Goal: Check status: Check status

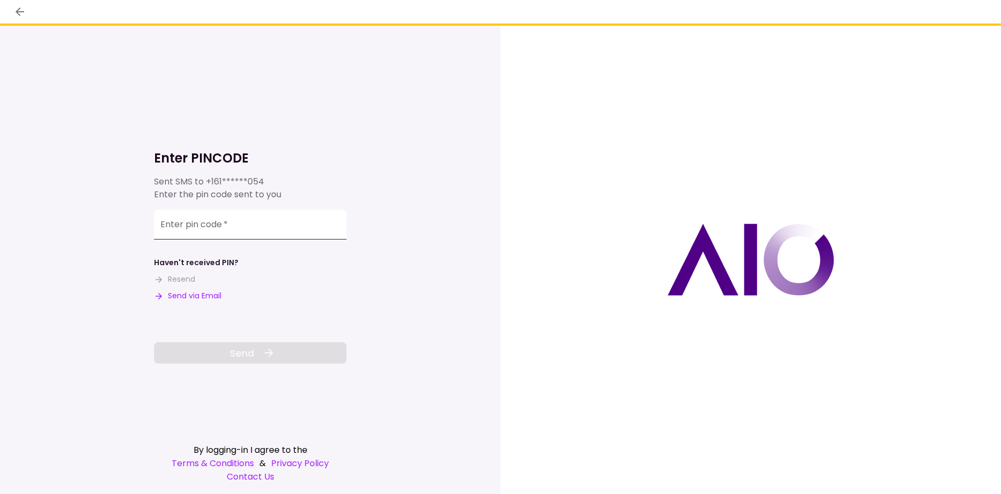
click at [236, 234] on input "Enter pin code   *" at bounding box center [250, 225] width 193 height 30
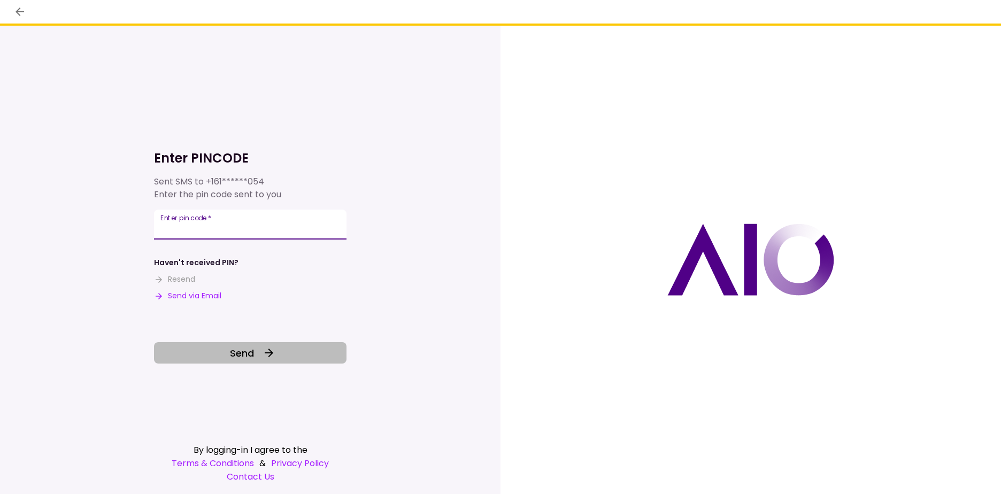
type input "******"
click at [263, 354] on icon at bounding box center [269, 353] width 13 height 13
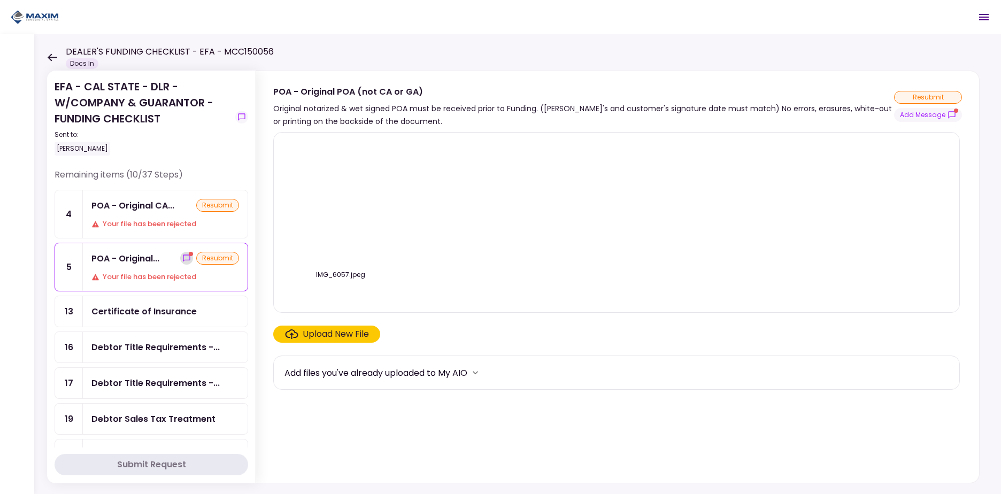
click at [183, 257] on icon "show-messages" at bounding box center [186, 258] width 7 height 7
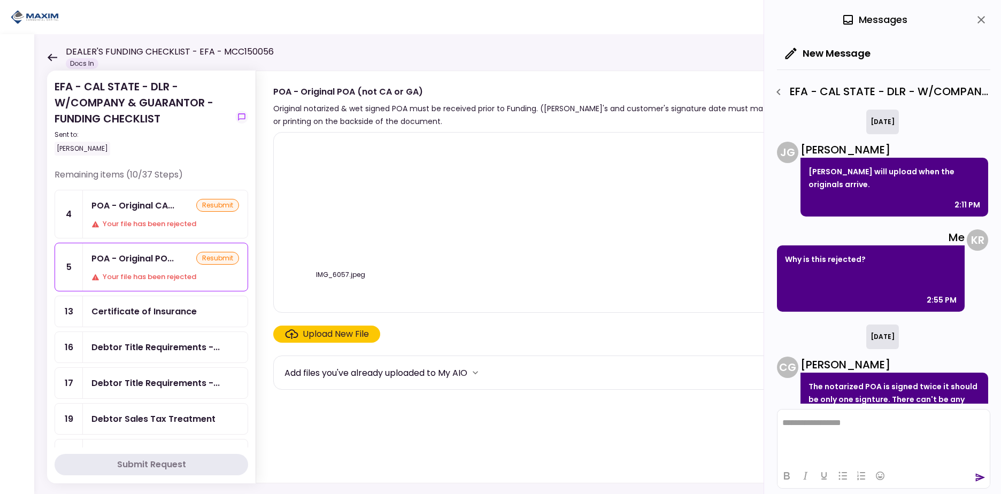
scroll to position [71, 0]
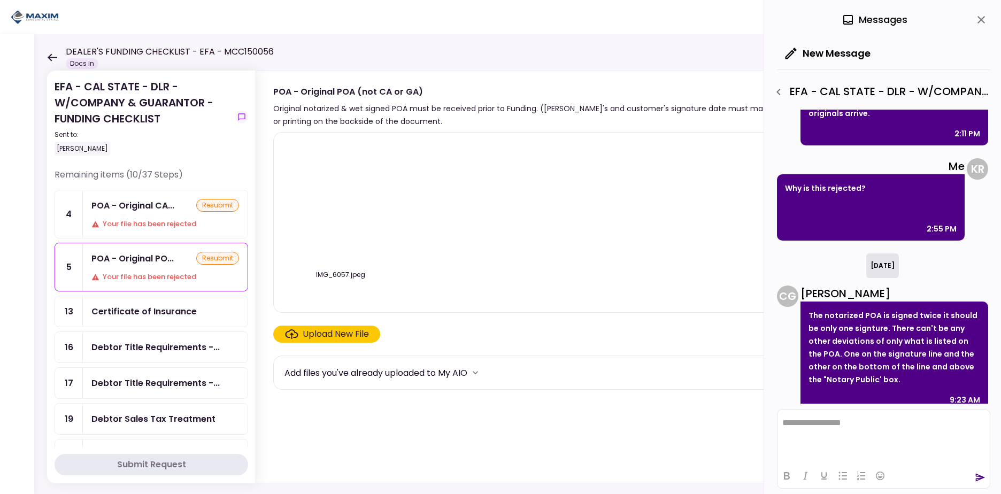
click at [142, 217] on div "POA - Original CA... resubmit Your file has been rejected" at bounding box center [165, 214] width 165 height 48
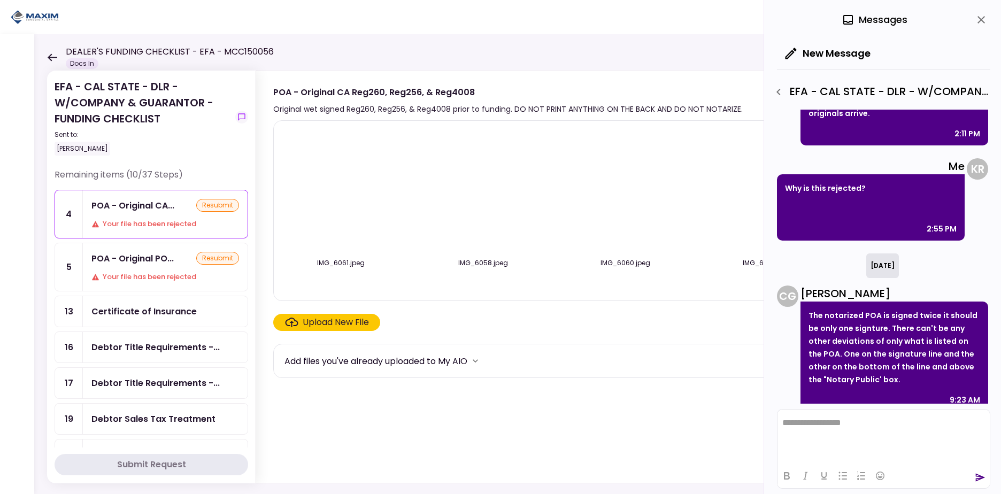
click at [165, 266] on div "POA - Original PO... resubmit Your file has been rejected" at bounding box center [165, 267] width 165 height 48
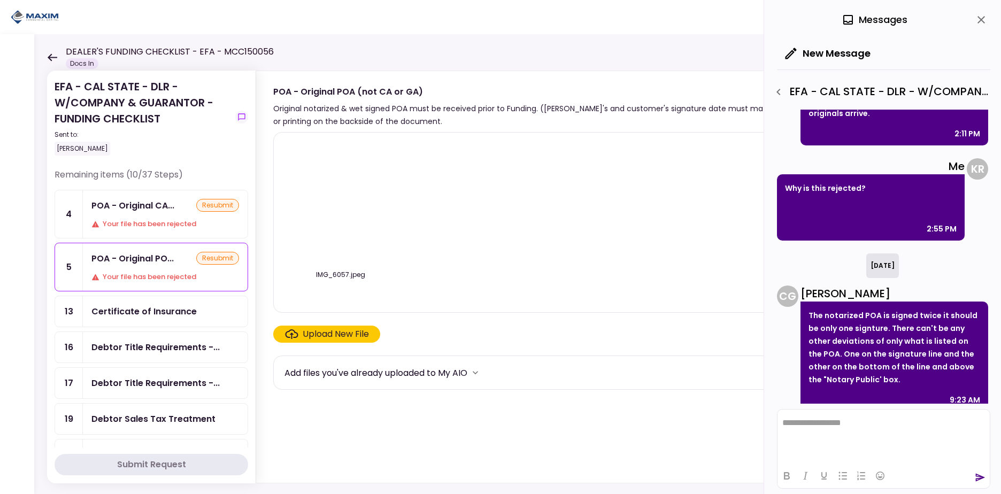
click at [158, 212] on div "POA - Original CA... resubmit Your file has been rejected" at bounding box center [165, 214] width 165 height 48
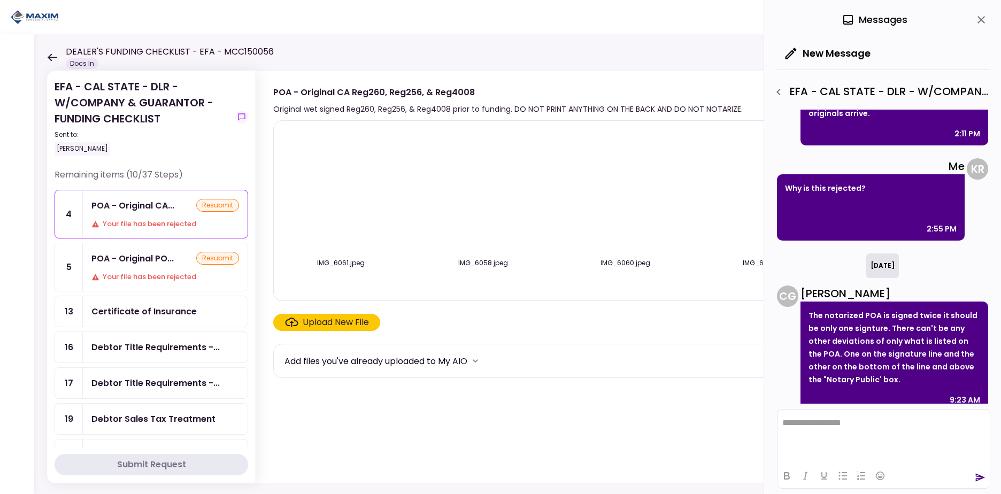
click at [156, 259] on div "POA - Original PO..." at bounding box center [132, 258] width 82 height 13
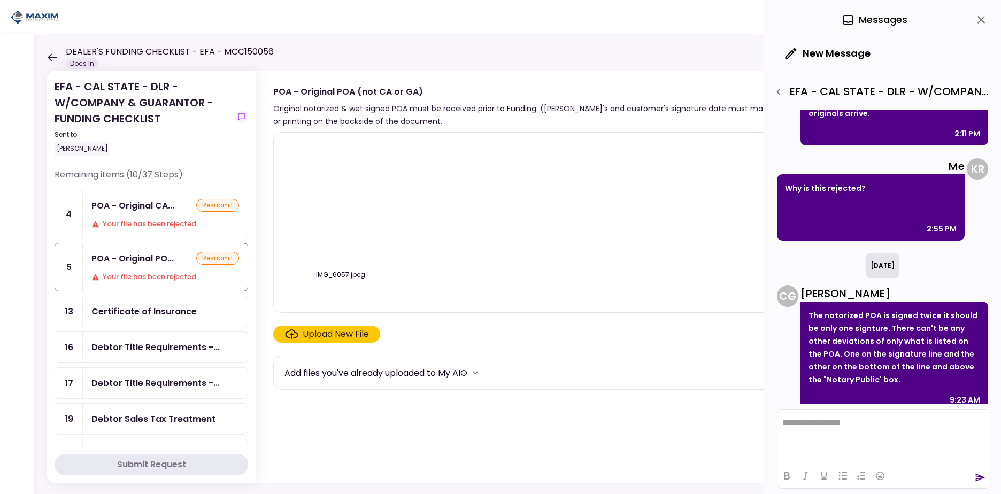
click at [151, 215] on div "POA - Original CA... resubmit Your file has been rejected" at bounding box center [165, 214] width 165 height 48
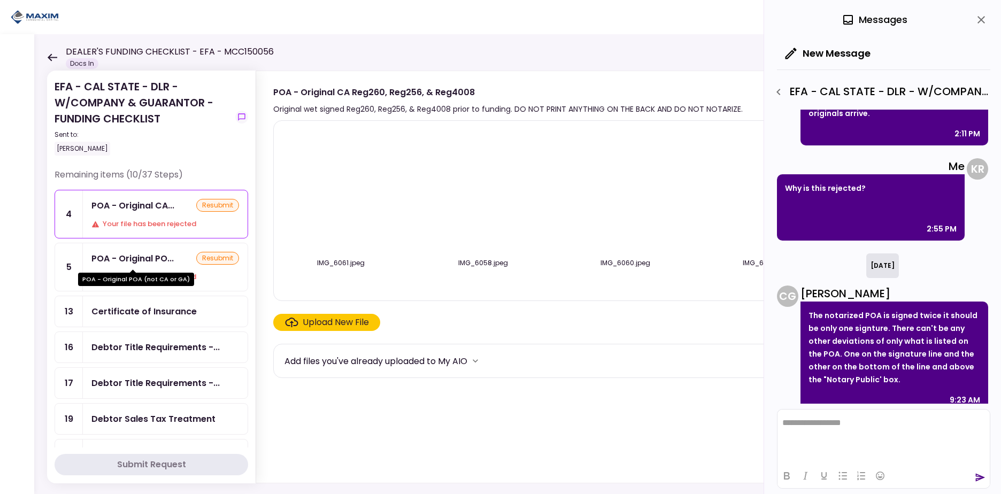
click at [148, 254] on div "POA - Original PO..." at bounding box center [132, 258] width 82 height 13
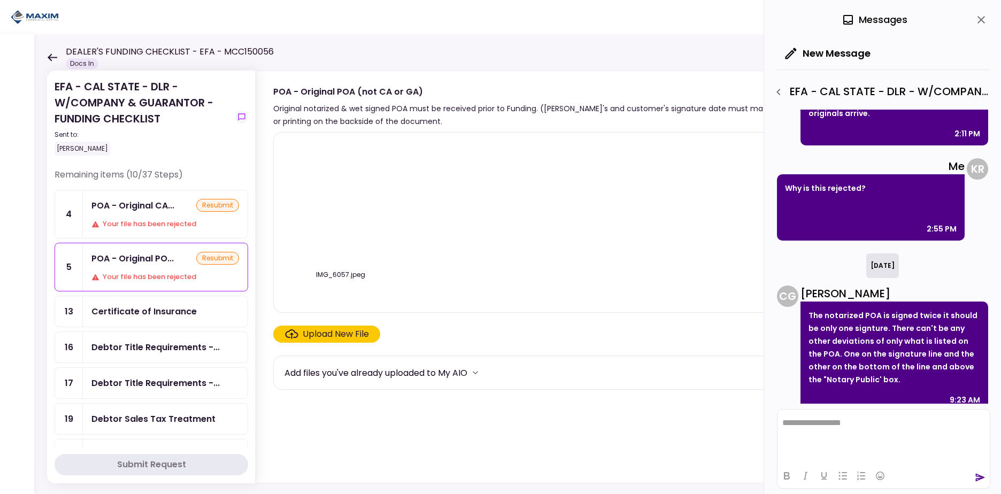
click at [148, 213] on div "POA - Original CA... resubmit Your file has been rejected" at bounding box center [165, 214] width 165 height 48
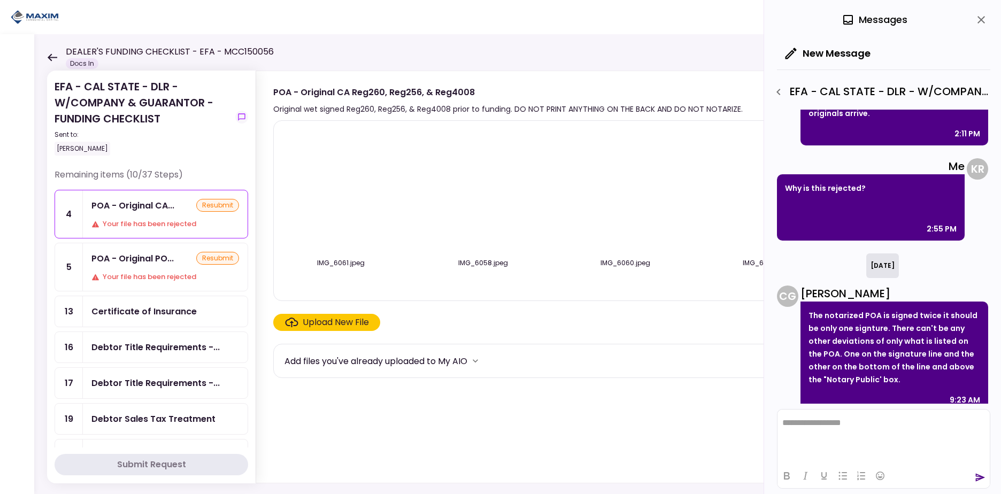
click at [147, 254] on div "POA - Original PO..." at bounding box center [132, 258] width 82 height 13
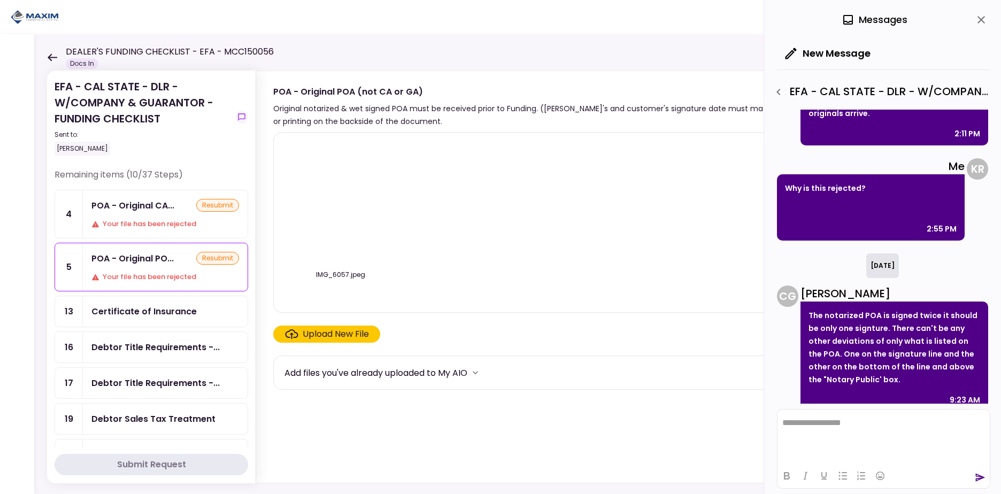
click at [149, 209] on div "POA - Original CA..." at bounding box center [132, 205] width 83 height 13
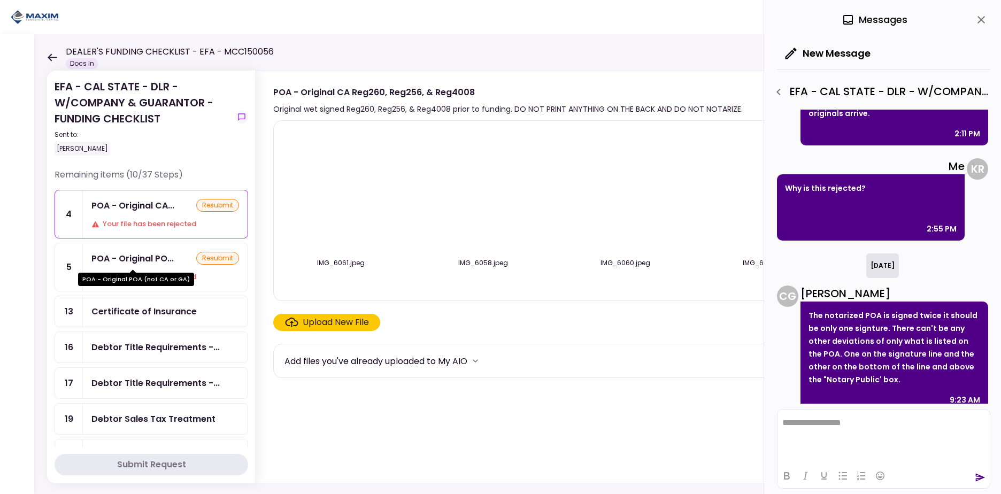
click at [157, 264] on div "POA - Original PO..." at bounding box center [132, 258] width 82 height 13
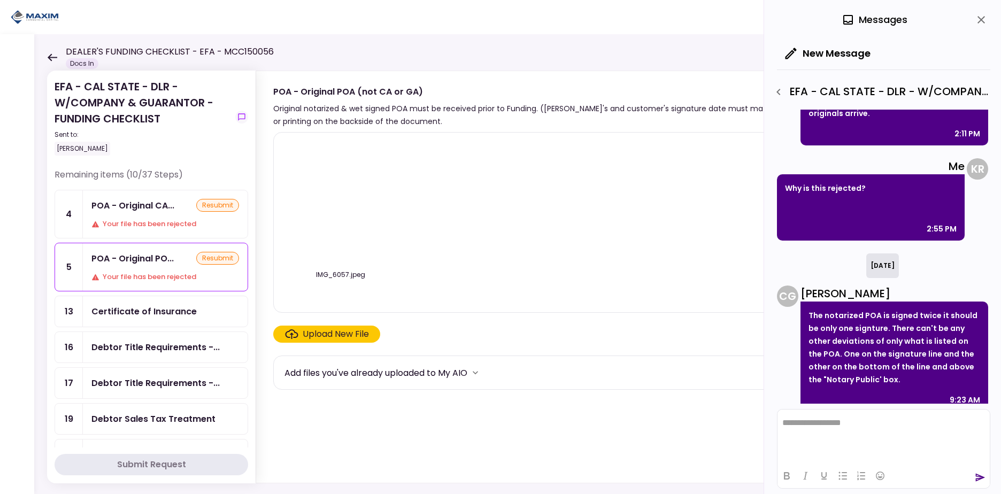
click at [157, 227] on div "Your file has been rejected" at bounding box center [165, 224] width 148 height 11
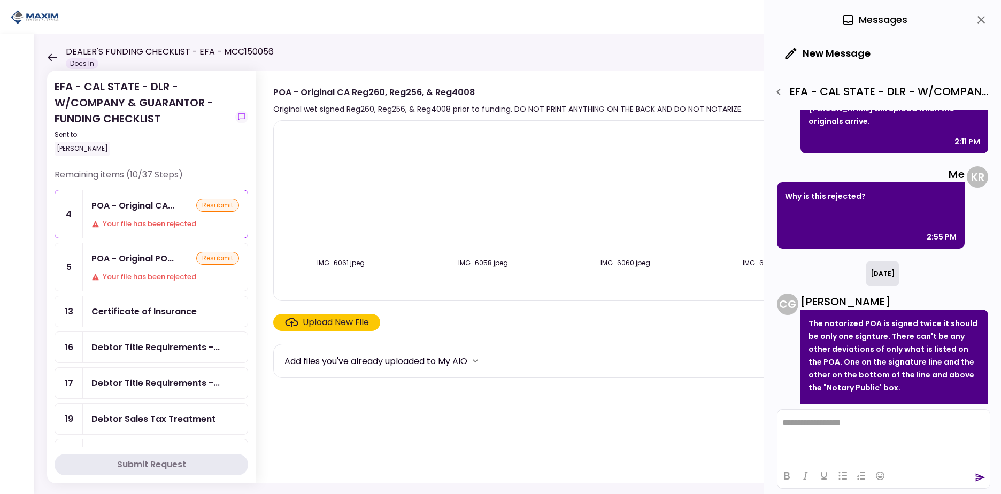
scroll to position [71, 0]
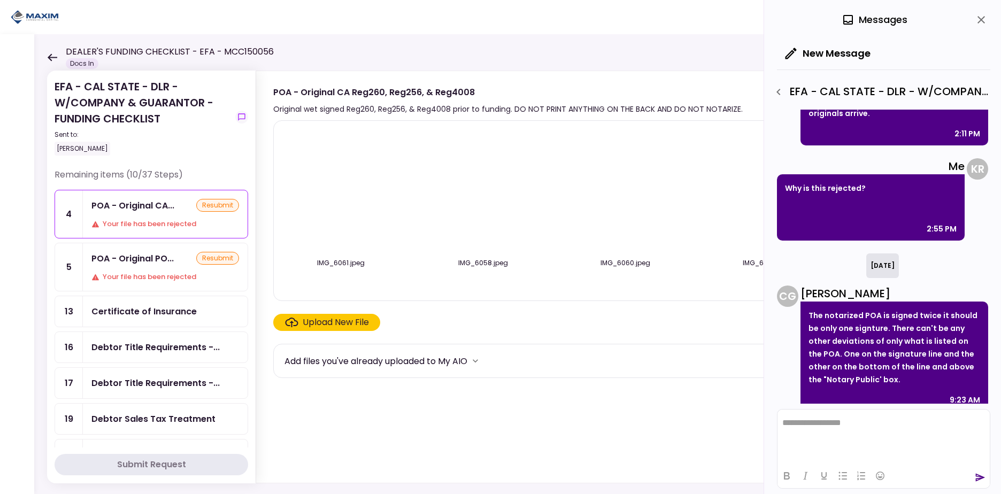
click at [840, 416] on html "**********" at bounding box center [884, 423] width 212 height 27
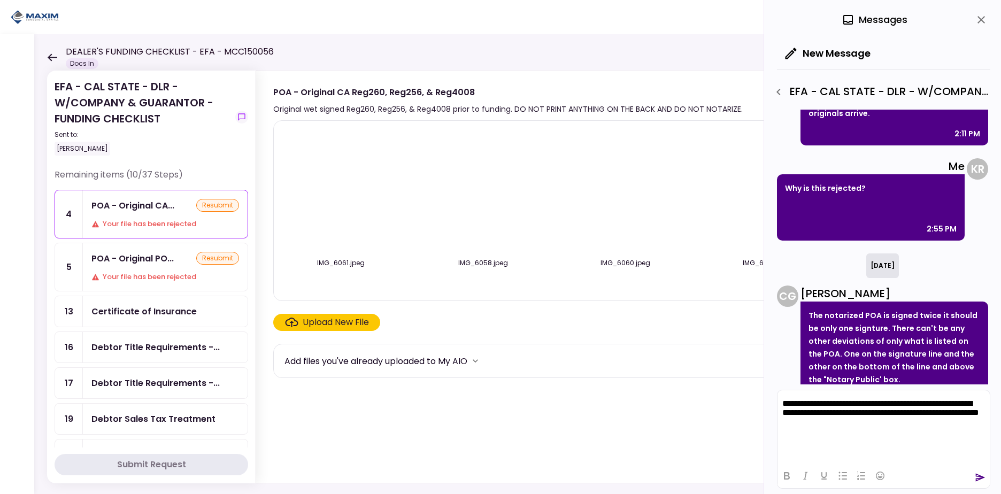
click at [916, 402] on p "**********" at bounding box center [883, 413] width 203 height 29
click at [982, 484] on div at bounding box center [884, 475] width 212 height 21
click at [981, 480] on icon "send" at bounding box center [980, 477] width 11 height 11
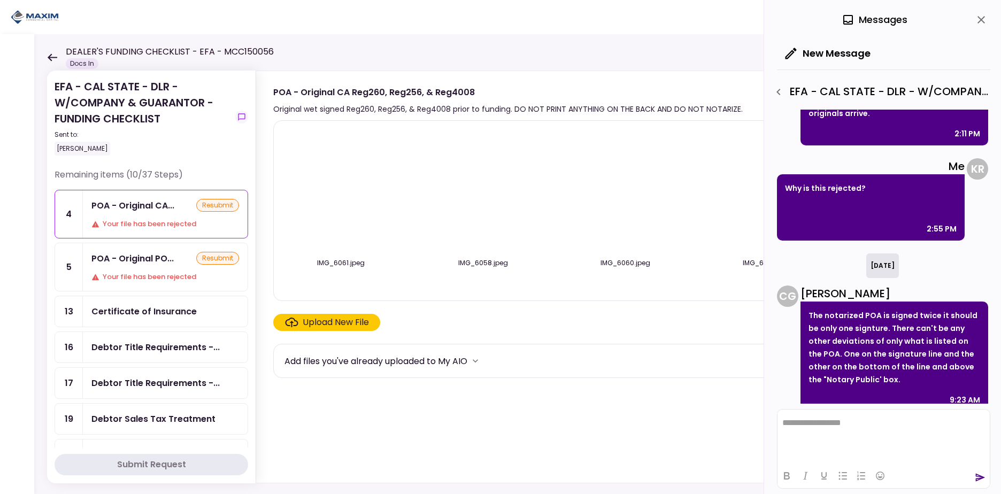
scroll to position [172, 0]
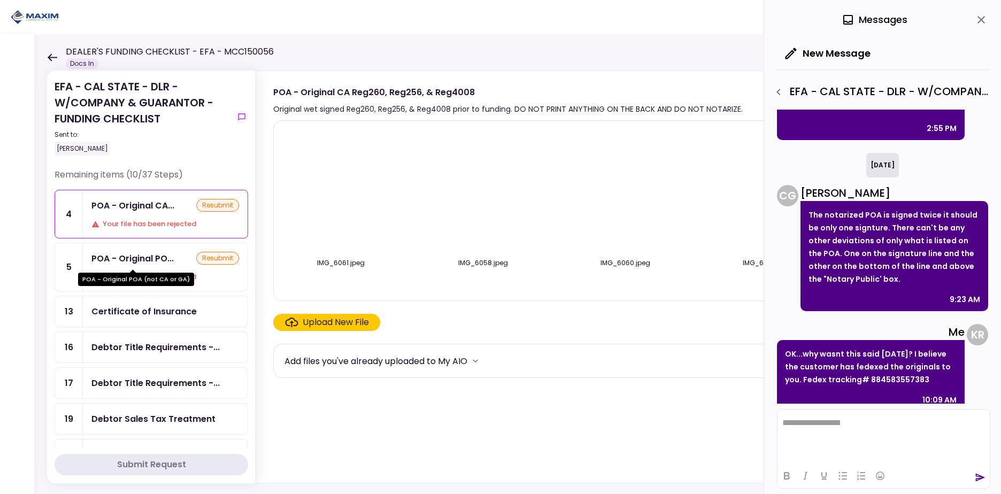
click at [126, 254] on div "POA - Original PO..." at bounding box center [132, 258] width 82 height 13
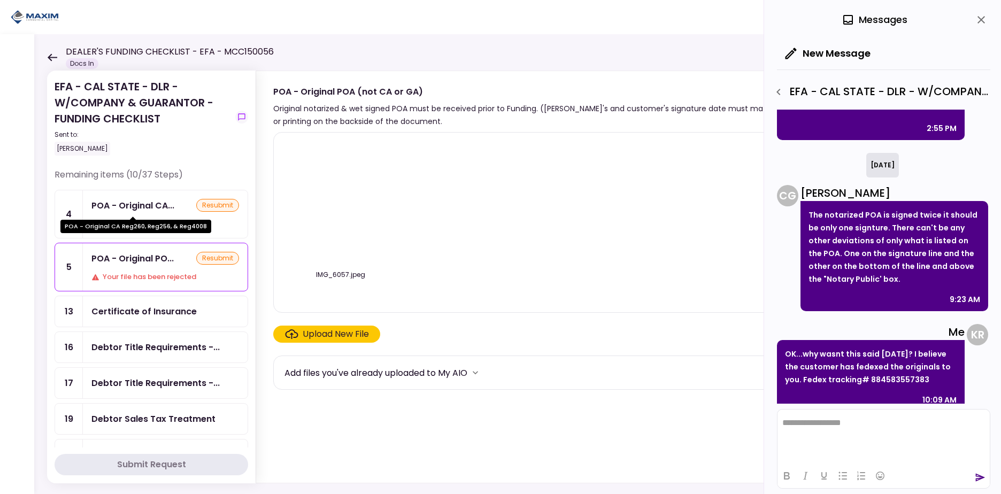
click at [139, 204] on div "POA - Original CA..." at bounding box center [132, 205] width 83 height 13
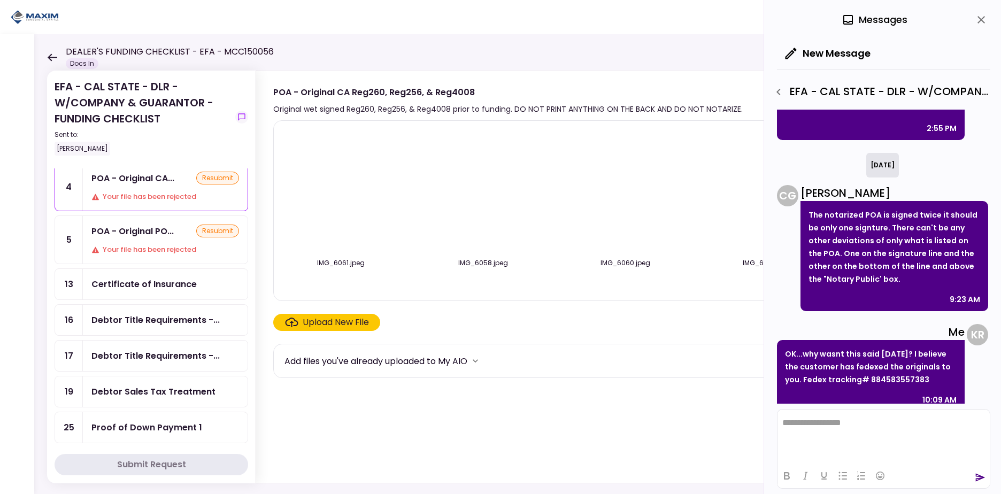
scroll to position [39, 0]
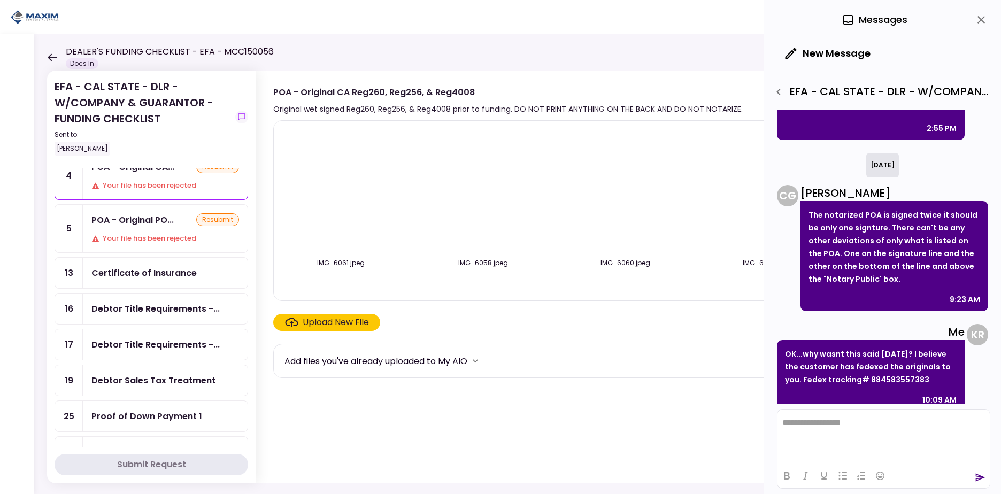
click at [177, 273] on div "Certificate of Insurance" at bounding box center [143, 272] width 105 height 13
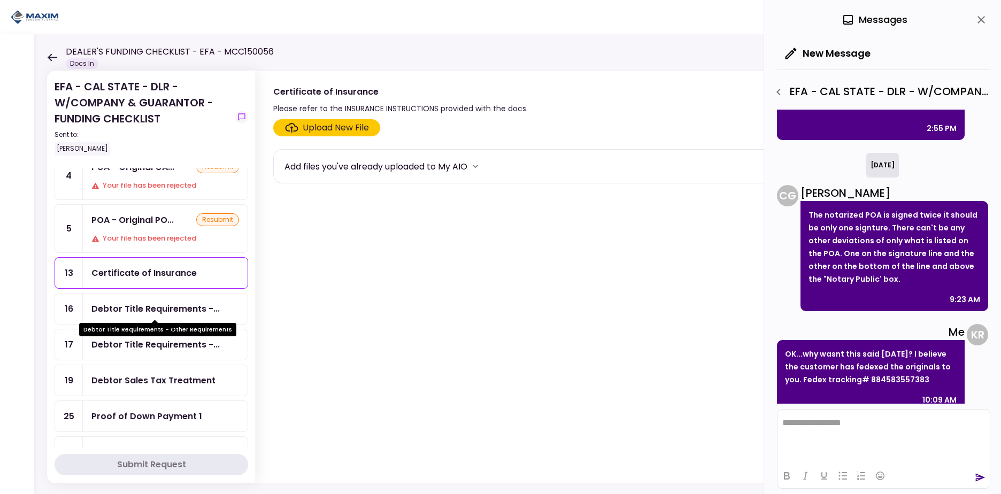
click at [166, 307] on div "Debtor Title Requirements -..." at bounding box center [155, 308] width 128 height 13
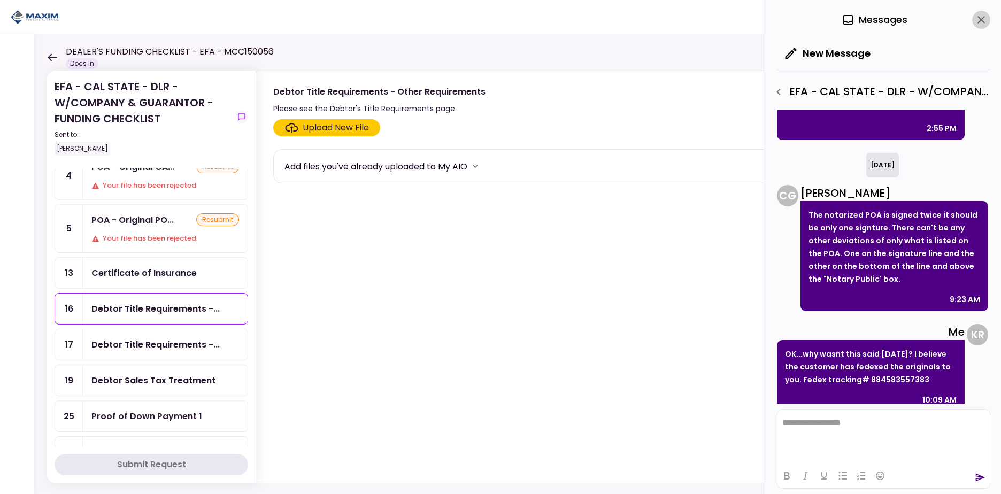
click at [986, 15] on icon "close" at bounding box center [981, 19] width 13 height 13
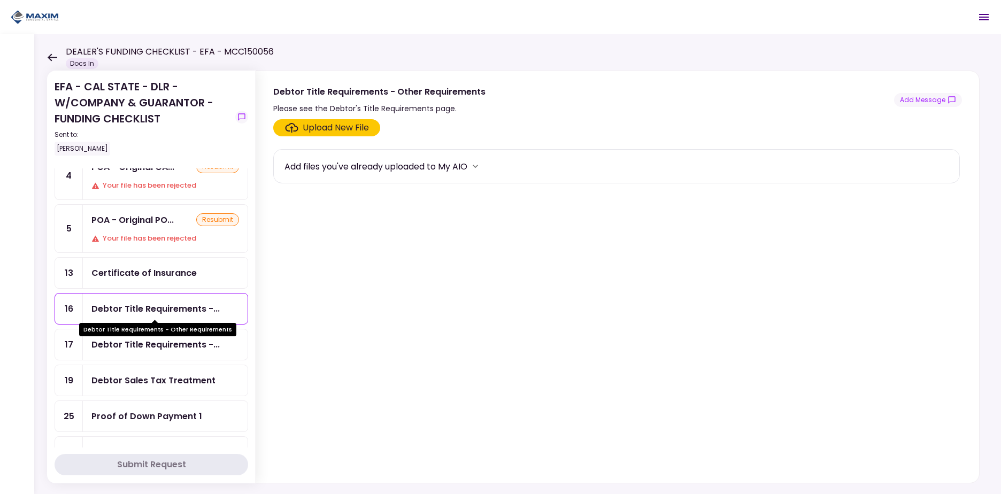
click at [162, 332] on div "Debtor Title Requirements - Other Requirements" at bounding box center [157, 329] width 157 height 13
click at [162, 350] on div "Debtor Title Requirements -..." at bounding box center [155, 344] width 128 height 13
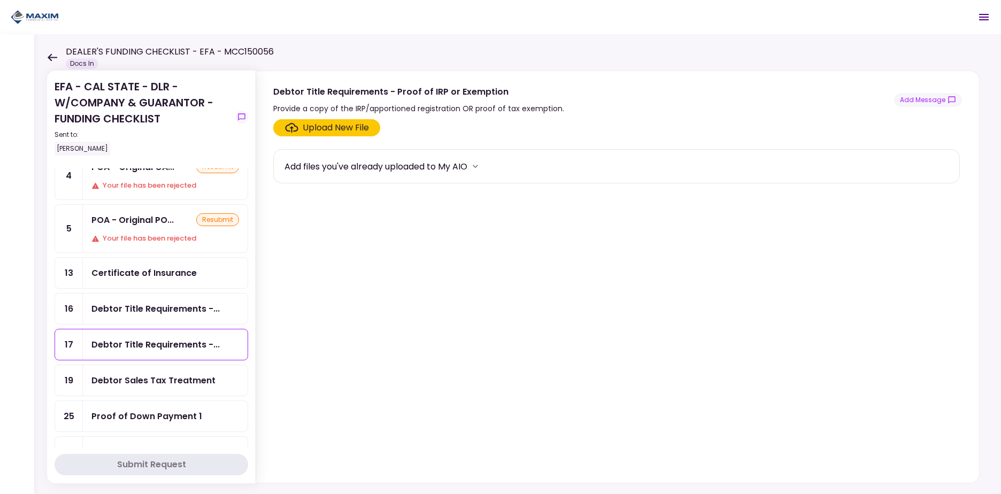
click at [54, 56] on icon at bounding box center [52, 57] width 10 height 8
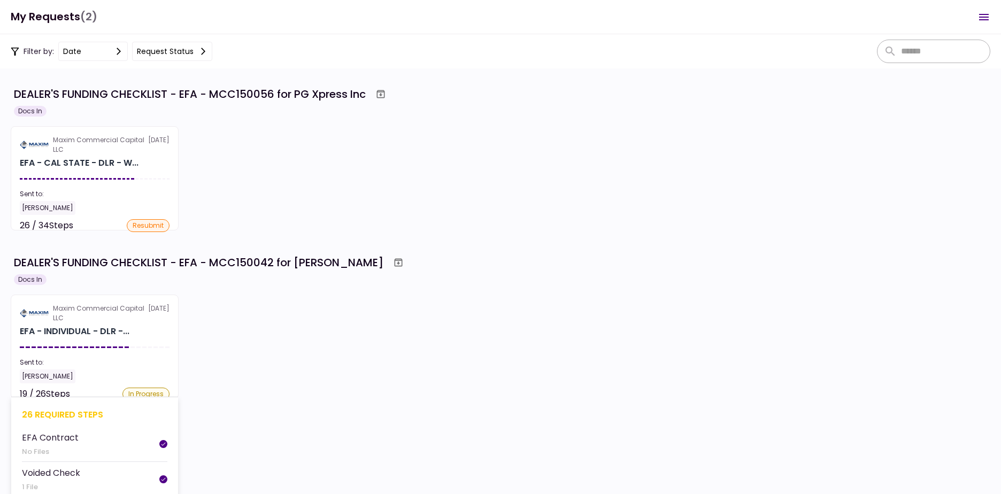
click at [137, 323] on section "Maxim Commercial Capital LLC [DATE] EFA - INDIVIDUAL - DLR -... Sent to: [PERSO…" at bounding box center [95, 347] width 168 height 104
